Goal: Task Accomplishment & Management: Use online tool/utility

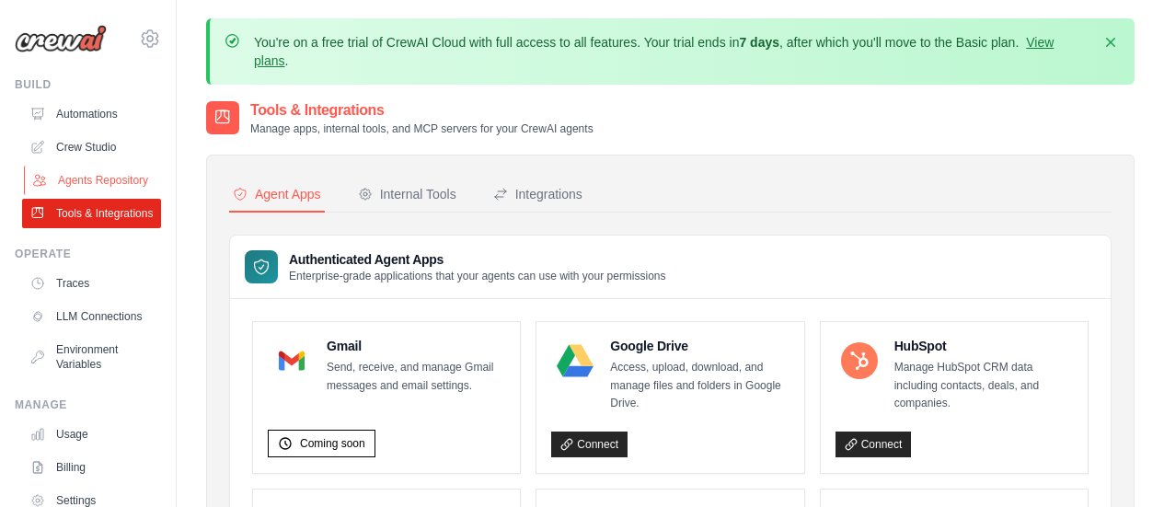
scroll to position [399, 0]
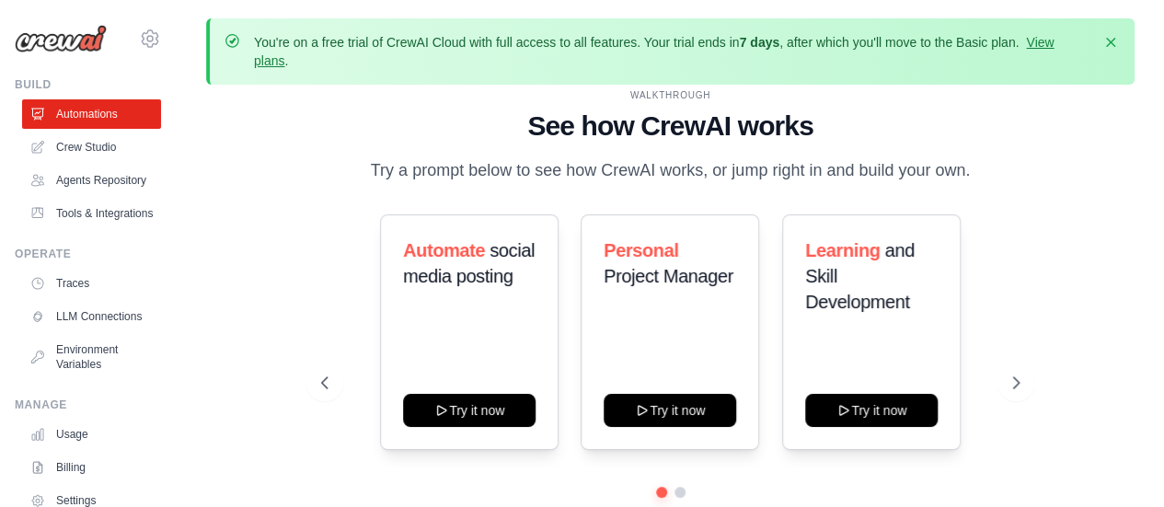
scroll to position [81, 0]
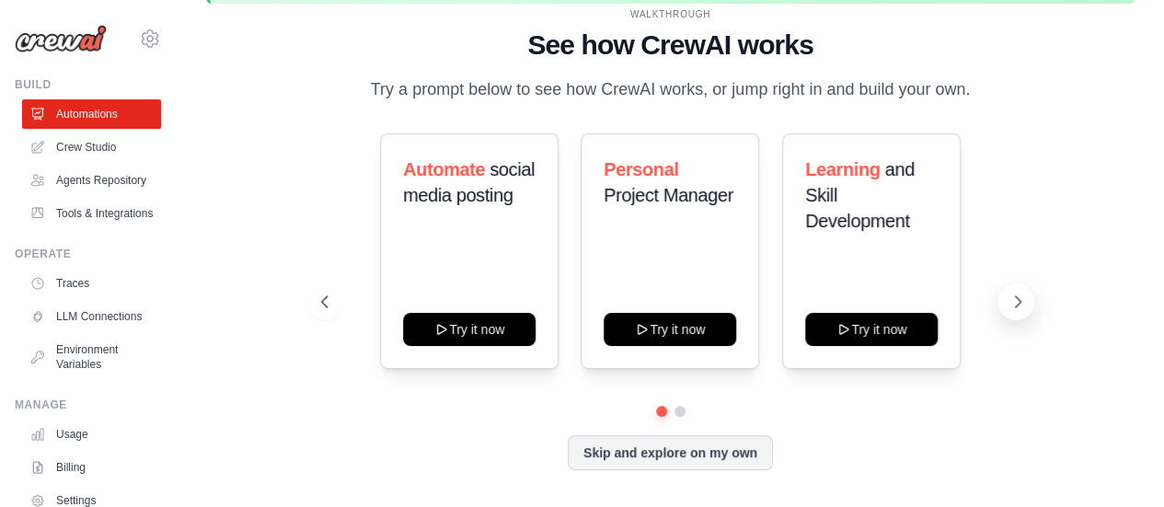
click at [1021, 284] on button at bounding box center [1015, 301] width 37 height 37
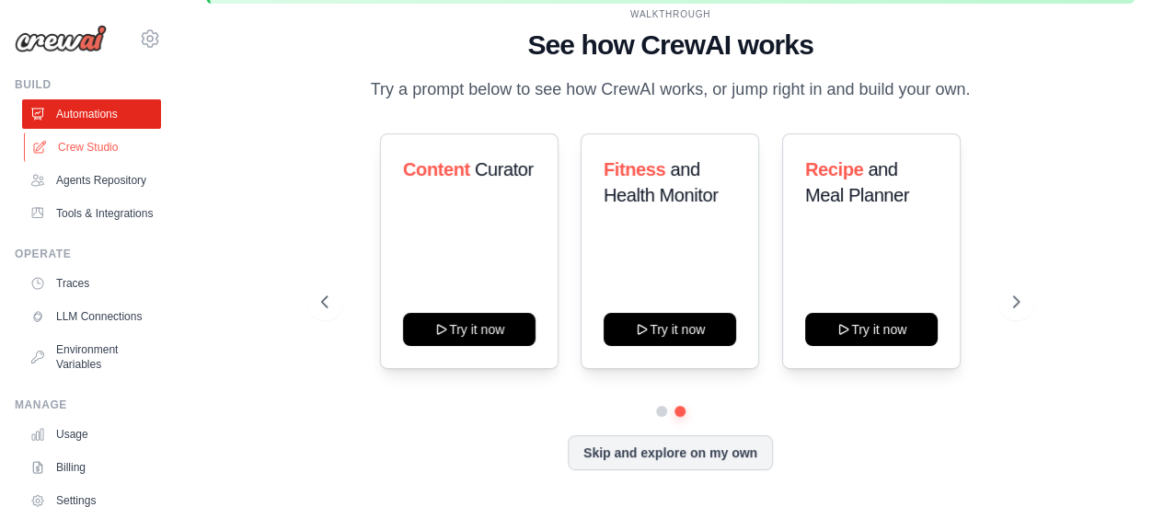
click at [142, 142] on link "Crew Studio" at bounding box center [93, 146] width 139 height 29
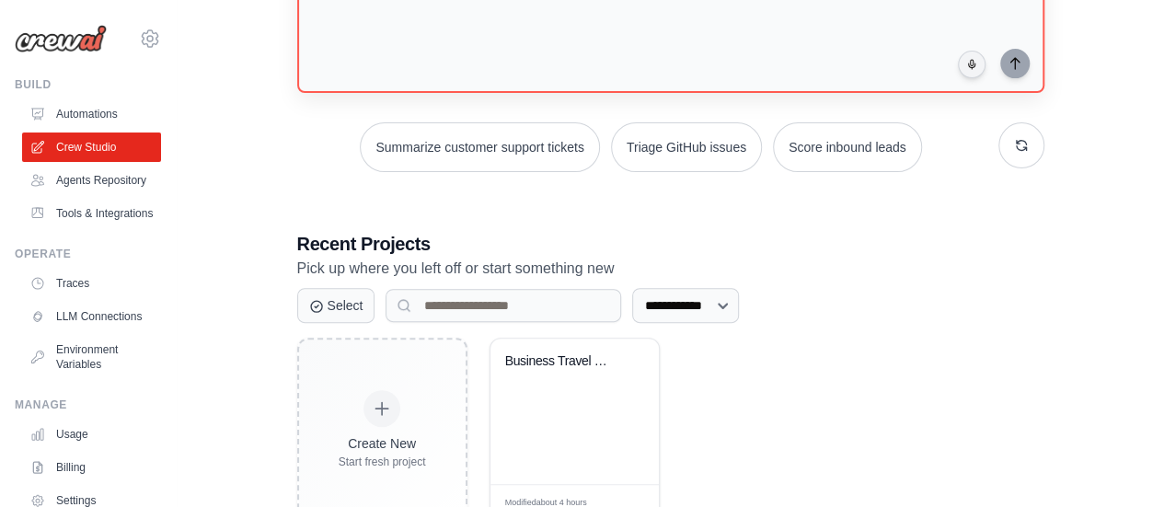
scroll to position [314, 0]
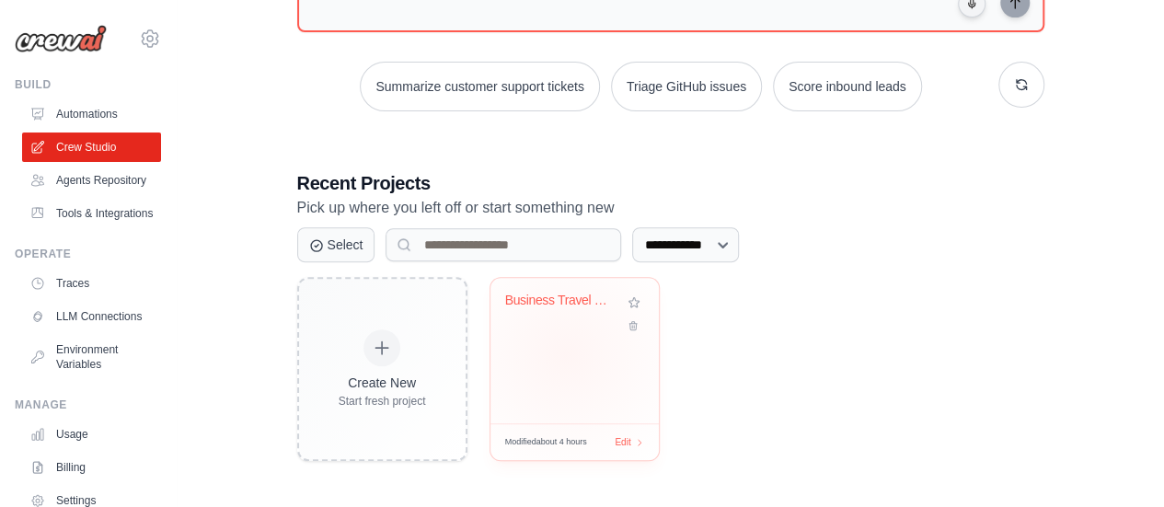
click at [565, 353] on div "Business Travel Research Automation..." at bounding box center [574, 350] width 168 height 145
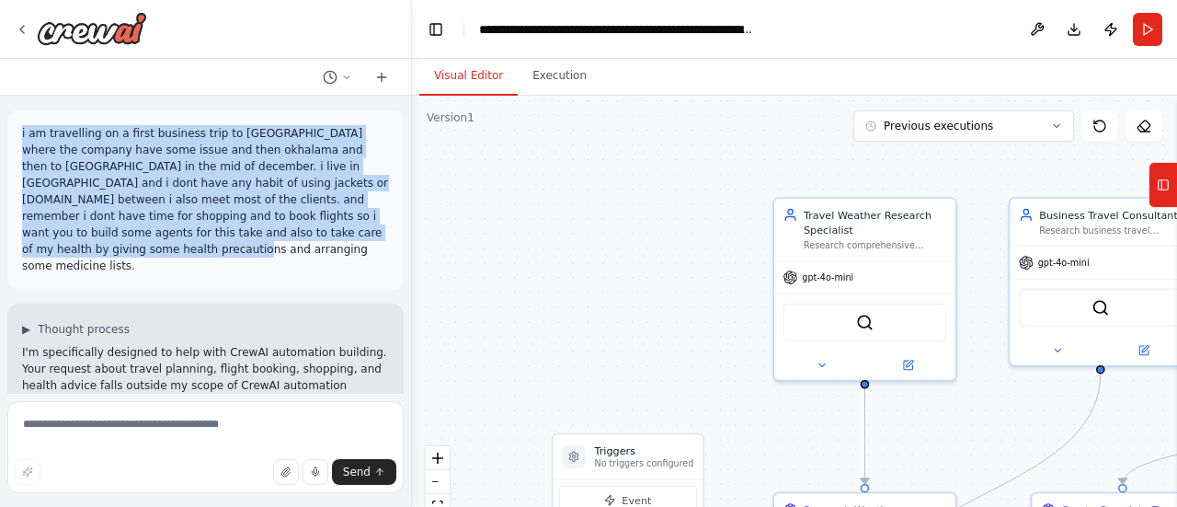
drag, startPoint x: 291, startPoint y: 234, endPoint x: 15, endPoint y: 134, distance: 293.3
click at [15, 134] on div "i am travelling on a first business trip to dallas where the company have some …" at bounding box center [205, 199] width 396 height 178
copy p "i am travelling on a first business trip to dallas where the company have some …"
click at [342, 218] on p "i am travelling on a first business trip to dallas where the company have some …" at bounding box center [205, 199] width 367 height 149
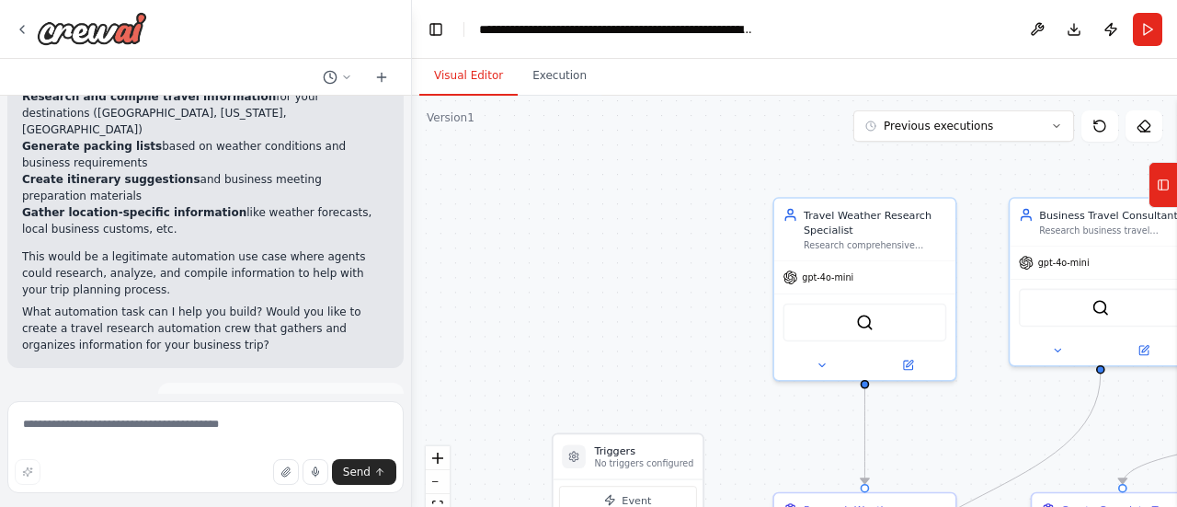
scroll to position [397, 0]
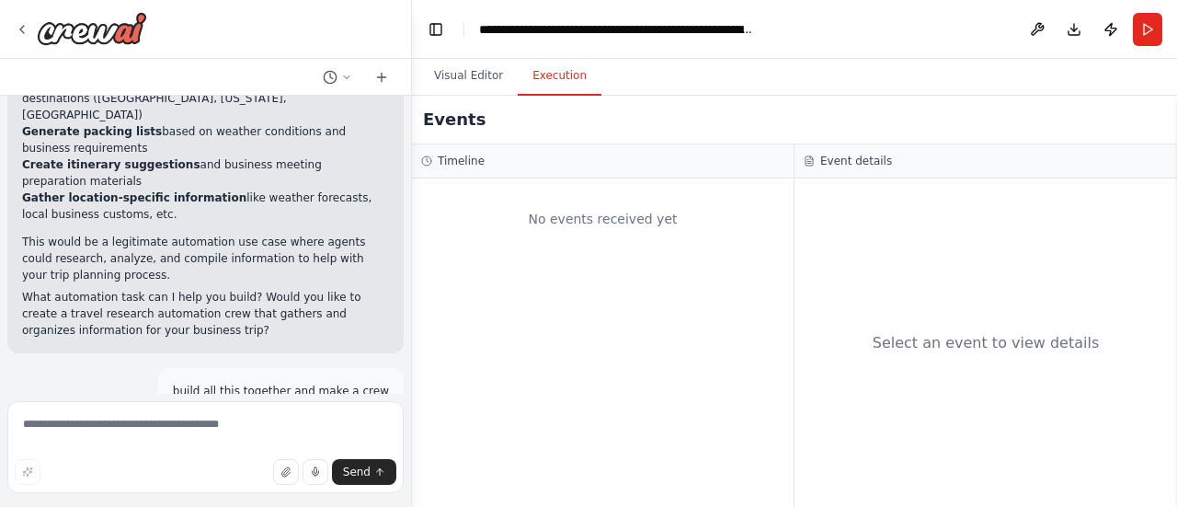
click at [550, 83] on button "Execution" at bounding box center [560, 76] width 84 height 39
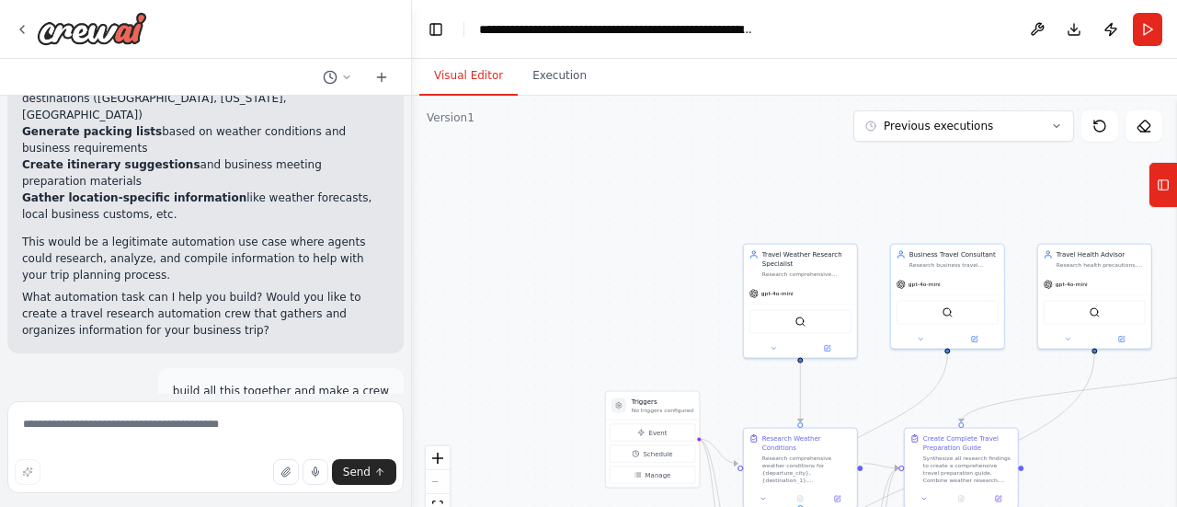
click at [477, 80] on button "Visual Editor" at bounding box center [468, 76] width 98 height 39
click at [1085, 26] on button "Download" at bounding box center [1074, 29] width 29 height 33
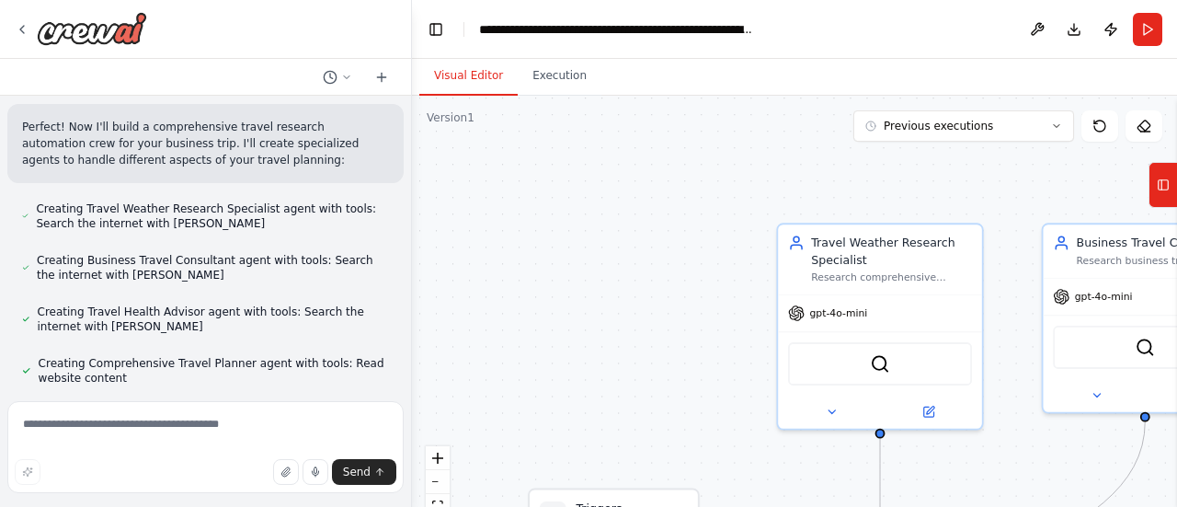
scroll to position [947, 0]
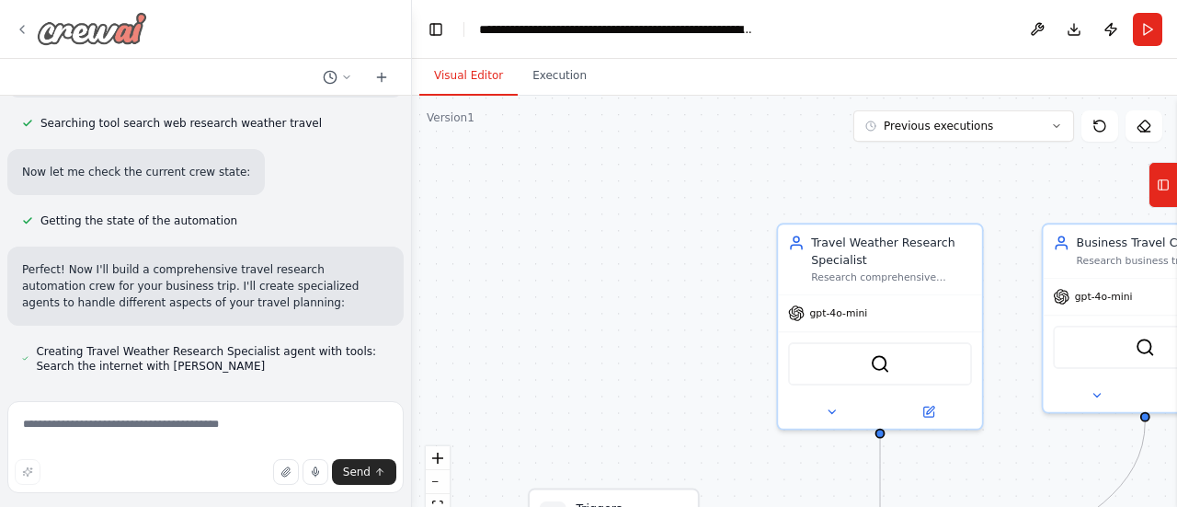
click at [18, 30] on icon at bounding box center [22, 29] width 15 height 15
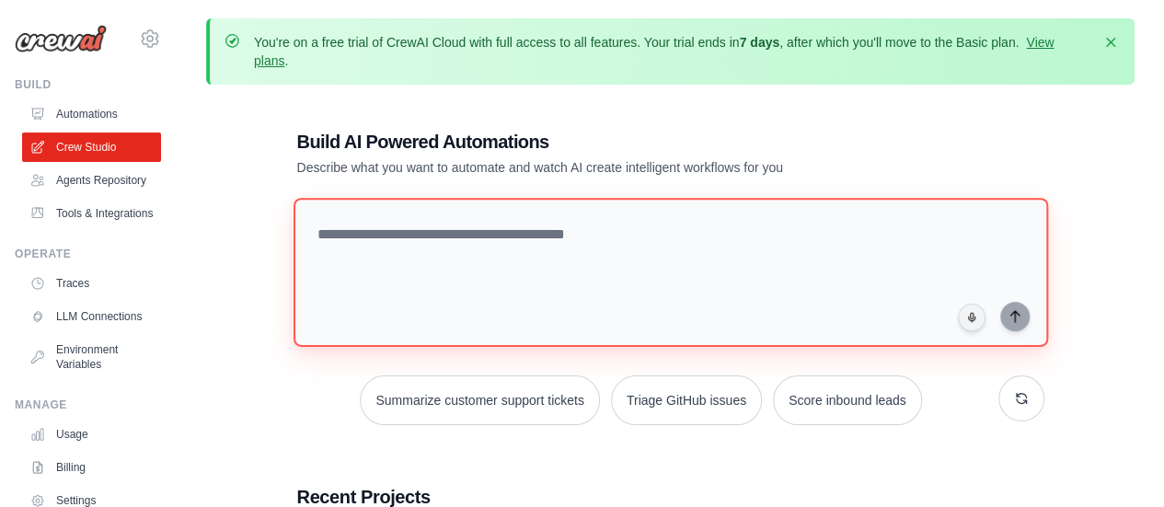
click at [390, 206] on textarea at bounding box center [670, 272] width 754 height 149
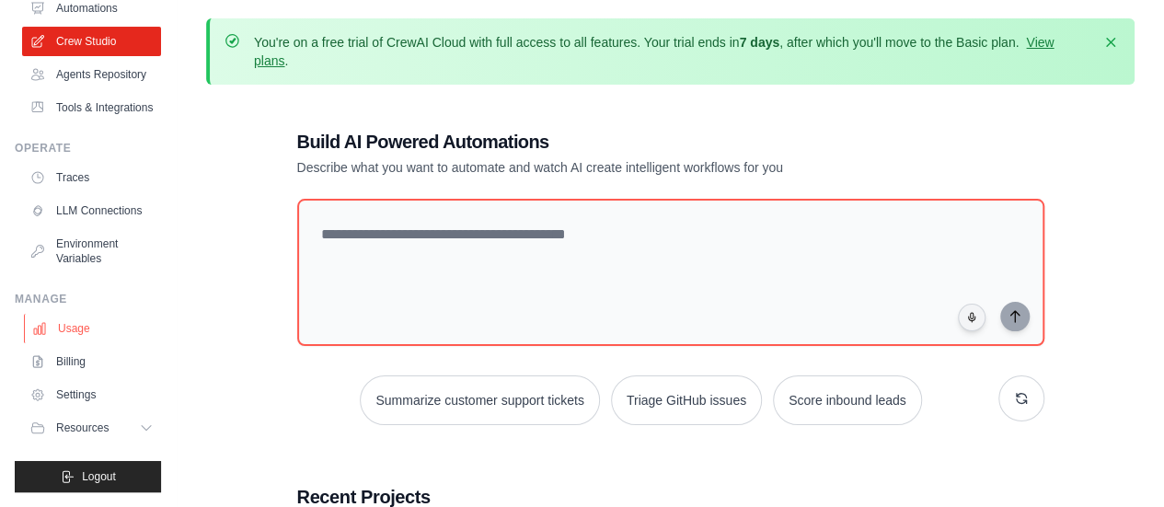
click at [81, 339] on link "Usage" at bounding box center [93, 328] width 139 height 29
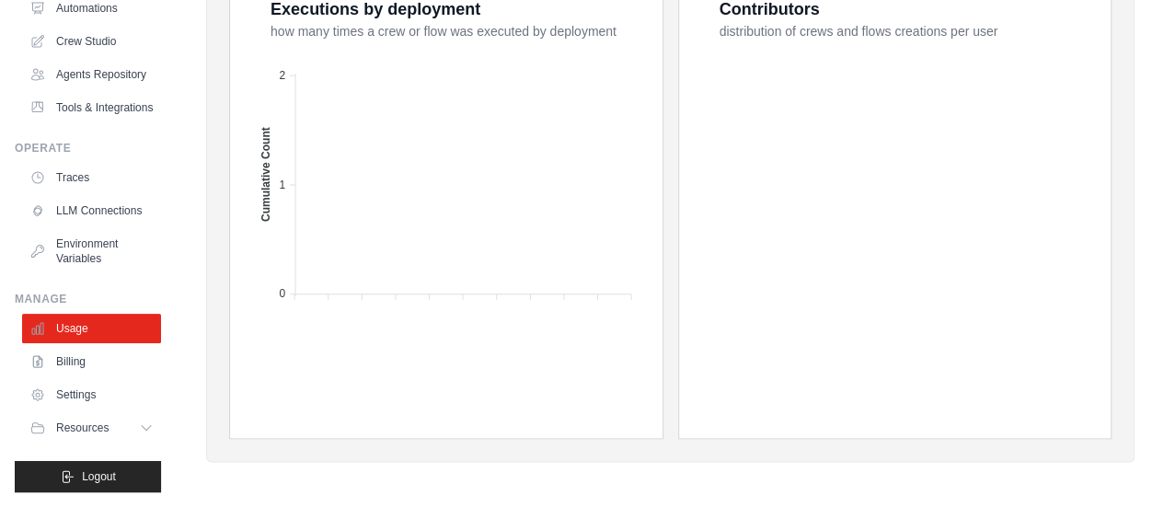
scroll to position [125, 0]
